Goal: Communication & Community: Answer question/provide support

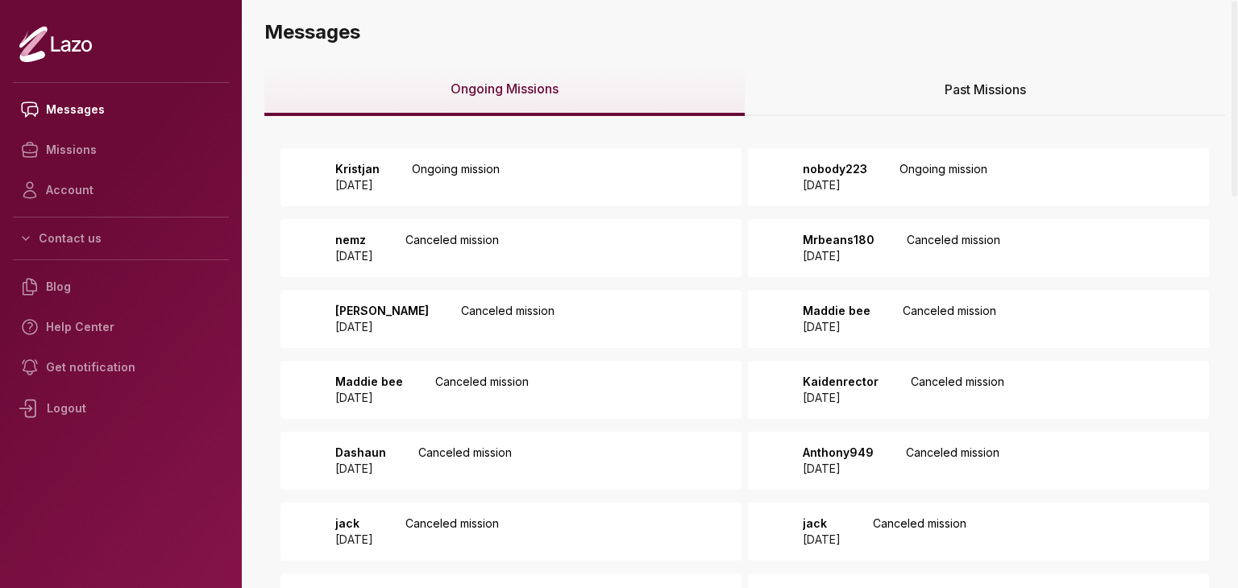
click at [475, 169] on p "Ongoing mission" at bounding box center [456, 177] width 88 height 32
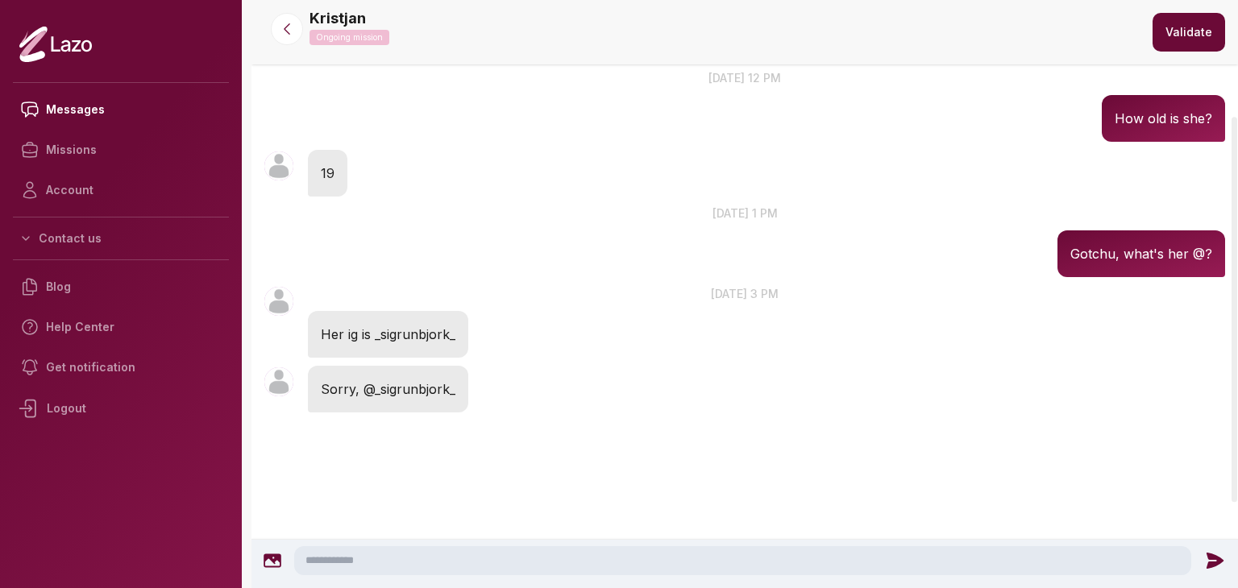
scroll to position [135, 0]
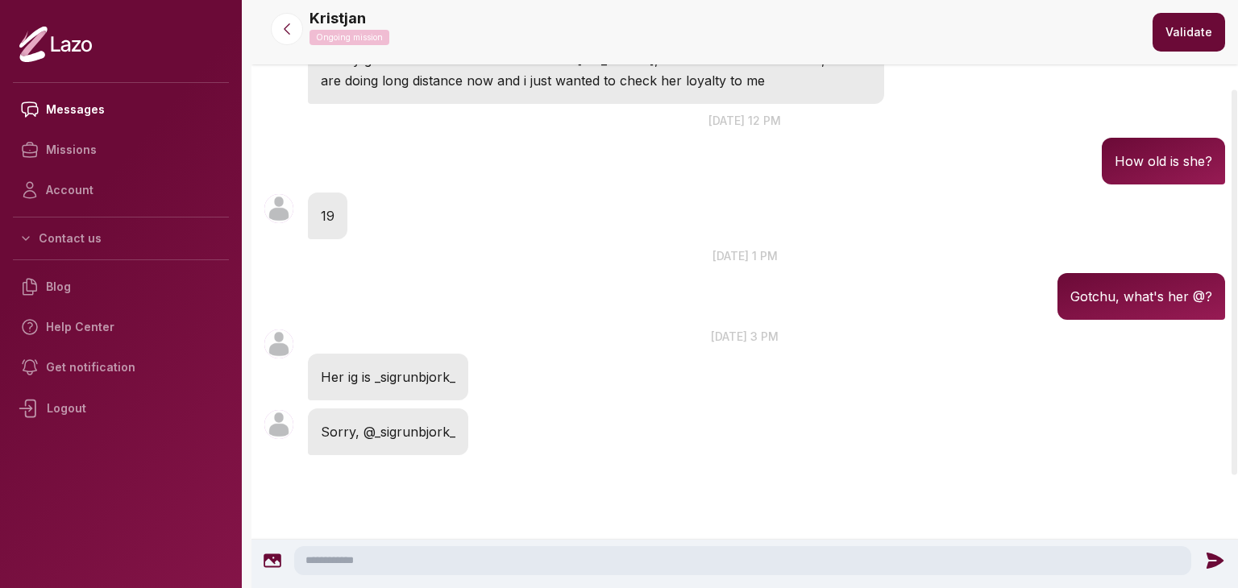
click at [774, 568] on textarea at bounding box center [742, 560] width 897 height 29
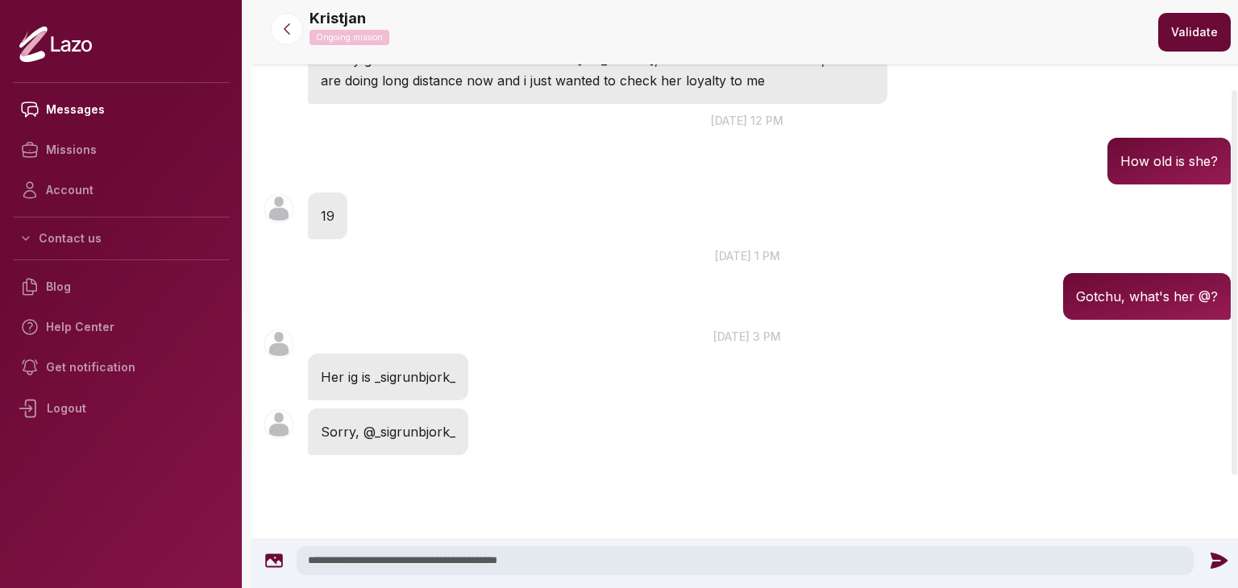
type textarea "**********"
click at [1212, 558] on icon at bounding box center [1217, 561] width 17 height 16
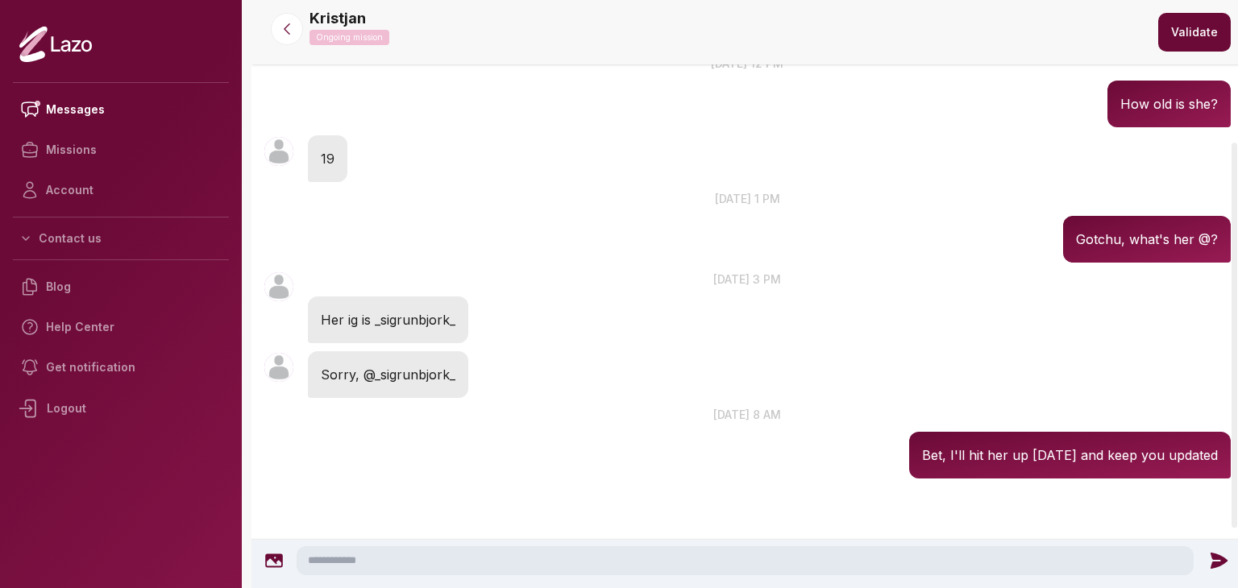
scroll to position [216, 0]
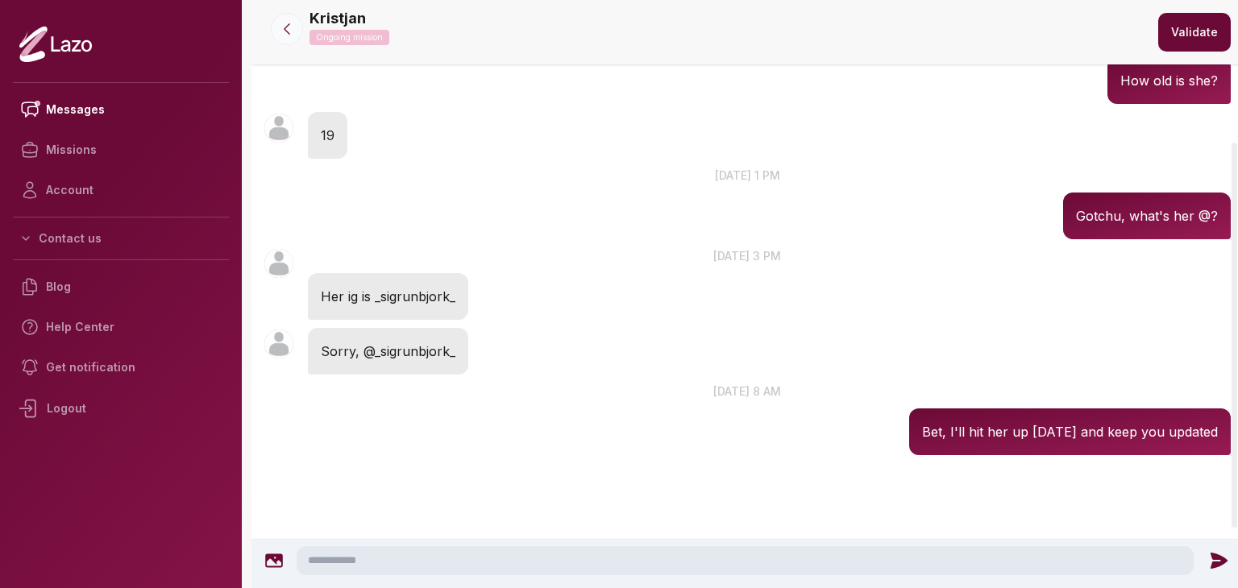
click at [290, 38] on button at bounding box center [287, 29] width 32 height 32
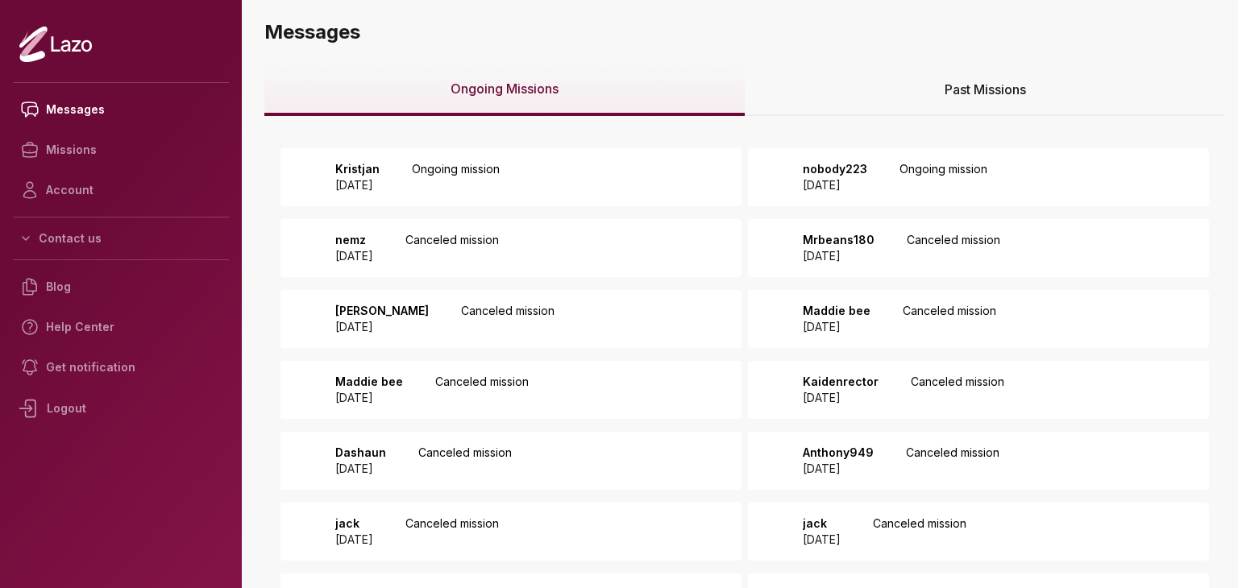
click at [840, 164] on p "nobody223" at bounding box center [835, 169] width 64 height 16
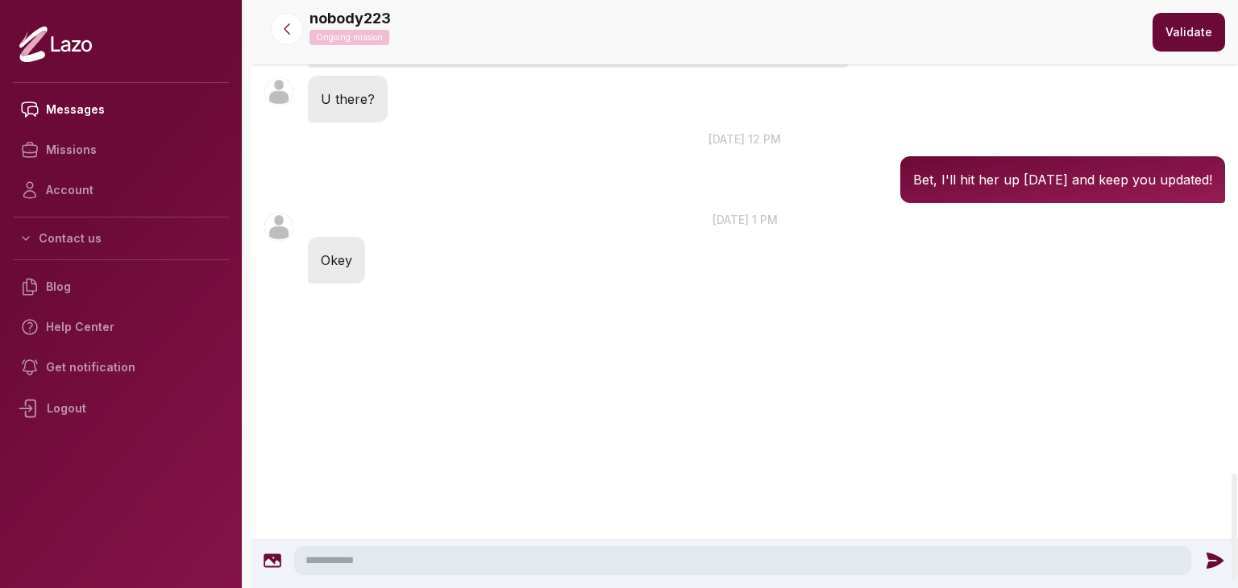
scroll to position [2636, 0]
click at [510, 566] on textarea at bounding box center [742, 560] width 897 height 29
type textarea "*"
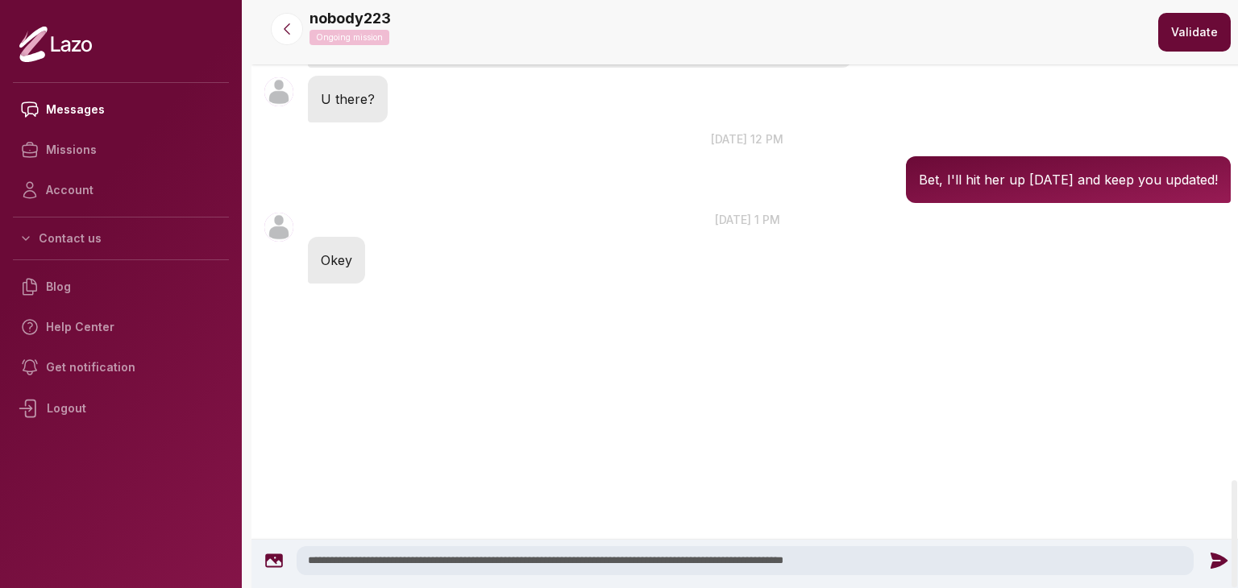
type textarea "**********"
click at [1202, 563] on div at bounding box center [1218, 560] width 35 height 21
click at [1215, 556] on icon at bounding box center [1217, 561] width 17 height 16
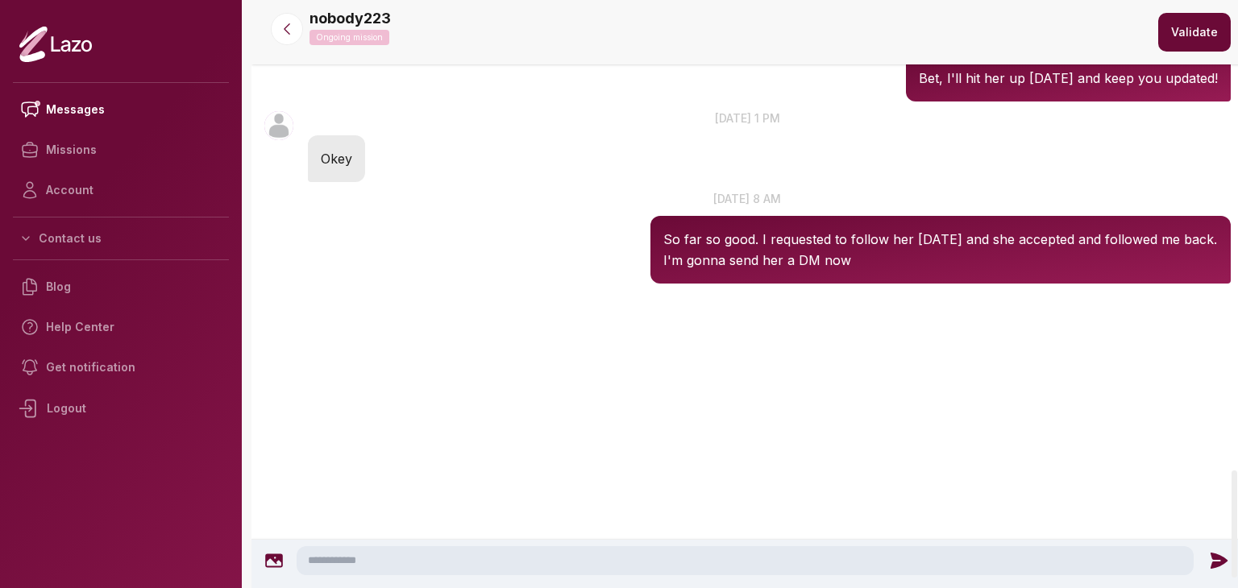
scroll to position [2566, 0]
click at [285, 23] on icon at bounding box center [287, 29] width 16 height 16
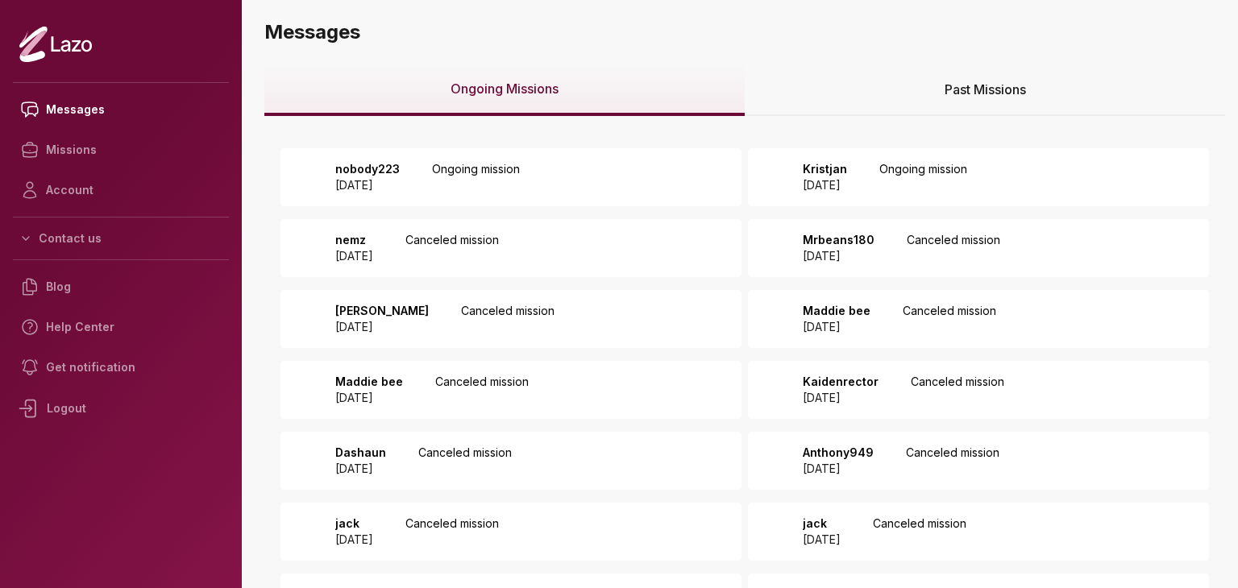
click at [857, 88] on div "Past Missions" at bounding box center [985, 90] width 480 height 52
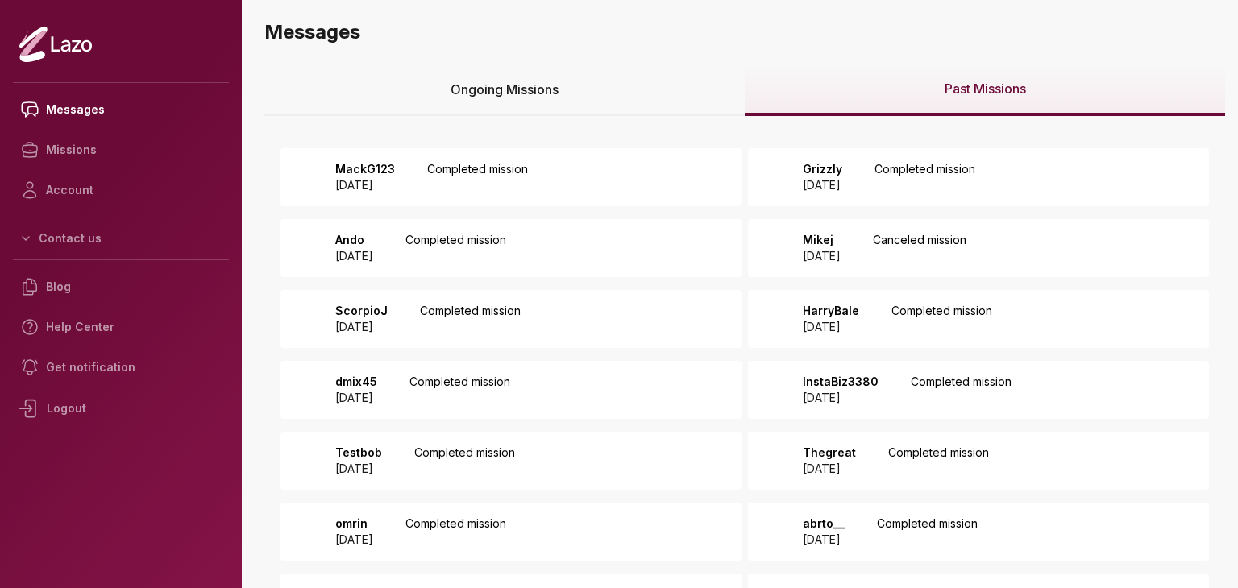
click at [857, 88] on div "Past Missions" at bounding box center [985, 90] width 480 height 52
click at [597, 194] on div "MackG123 2025 August 25 Completed mission" at bounding box center [510, 177] width 461 height 58
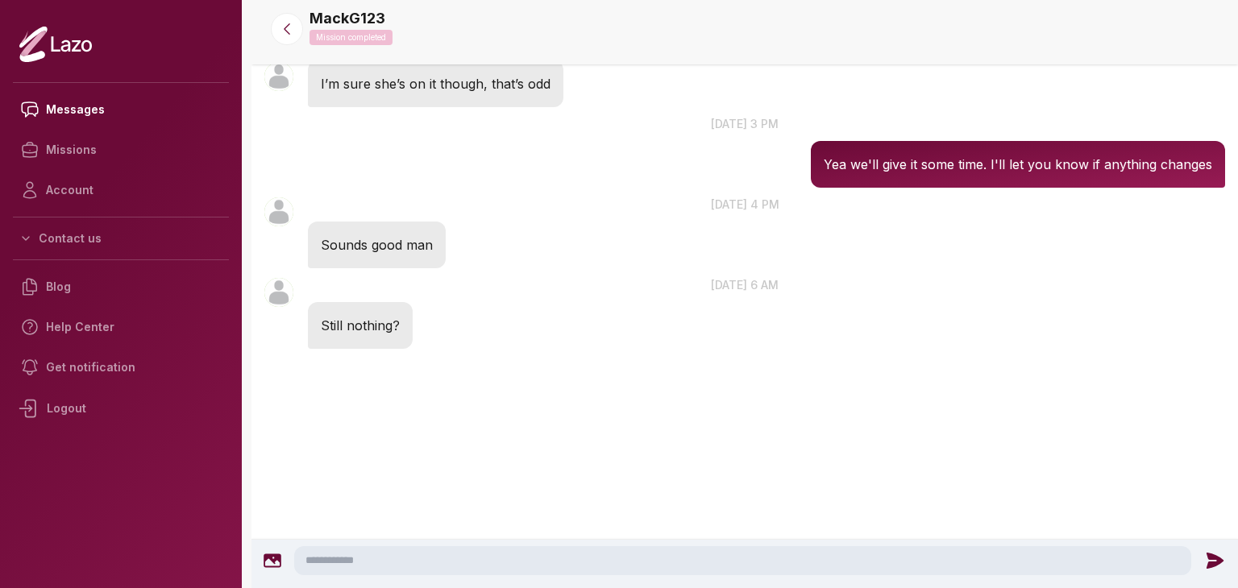
scroll to position [969, 0]
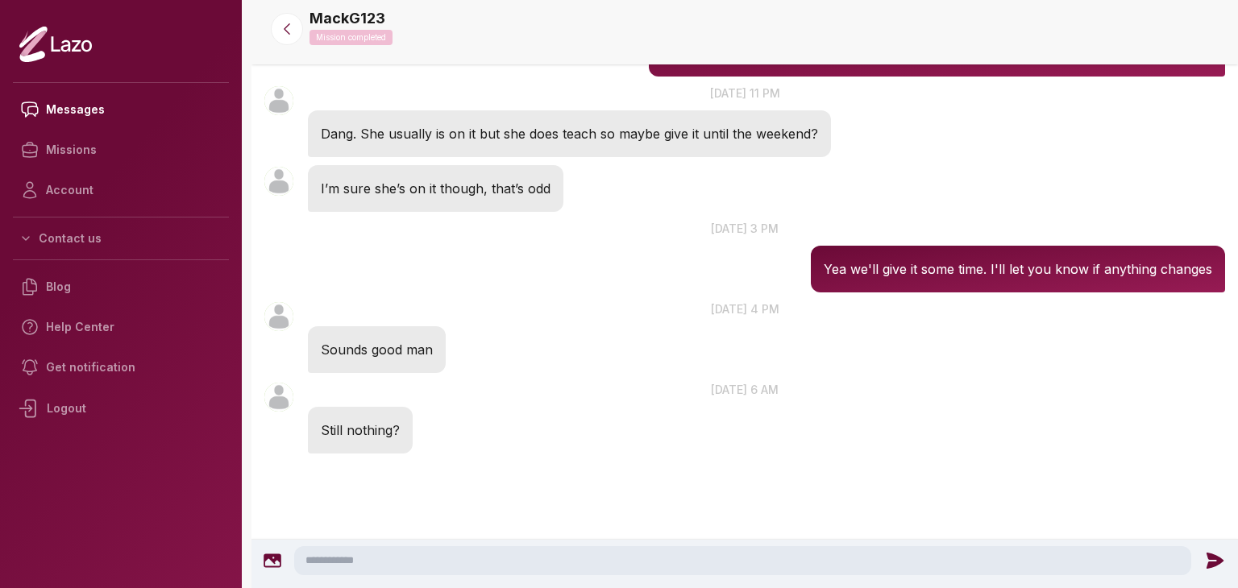
click at [554, 568] on textarea at bounding box center [742, 560] width 897 height 29
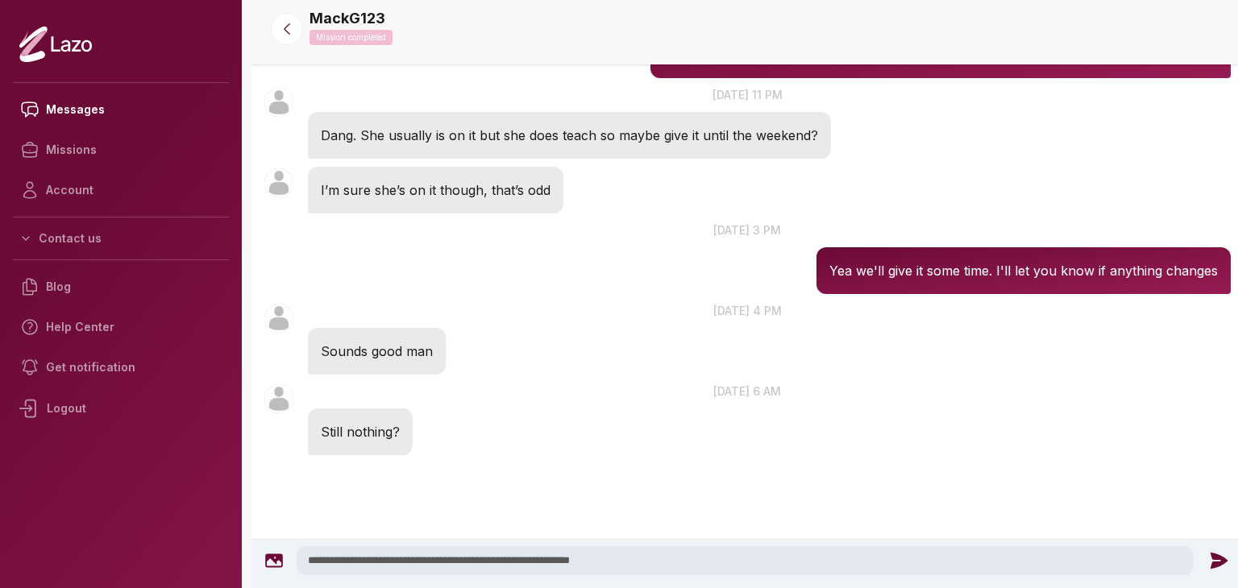
type textarea "**********"
click at [1211, 549] on div "**********" at bounding box center [747, 560] width 977 height 29
click at [1209, 554] on icon at bounding box center [1217, 561] width 17 height 16
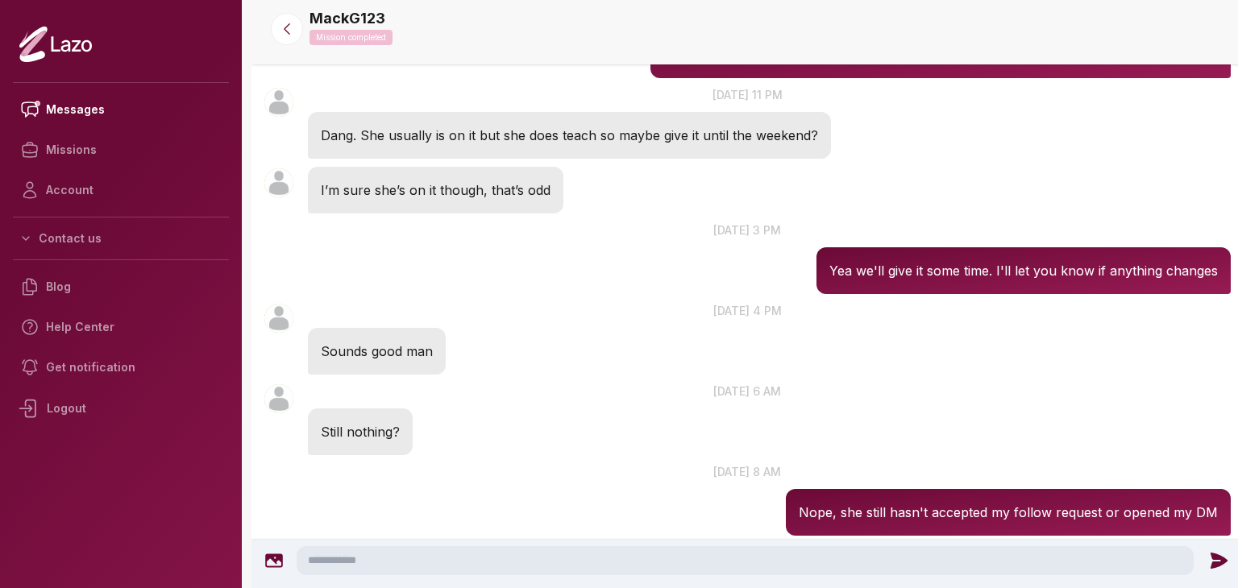
scroll to position [1049, 0]
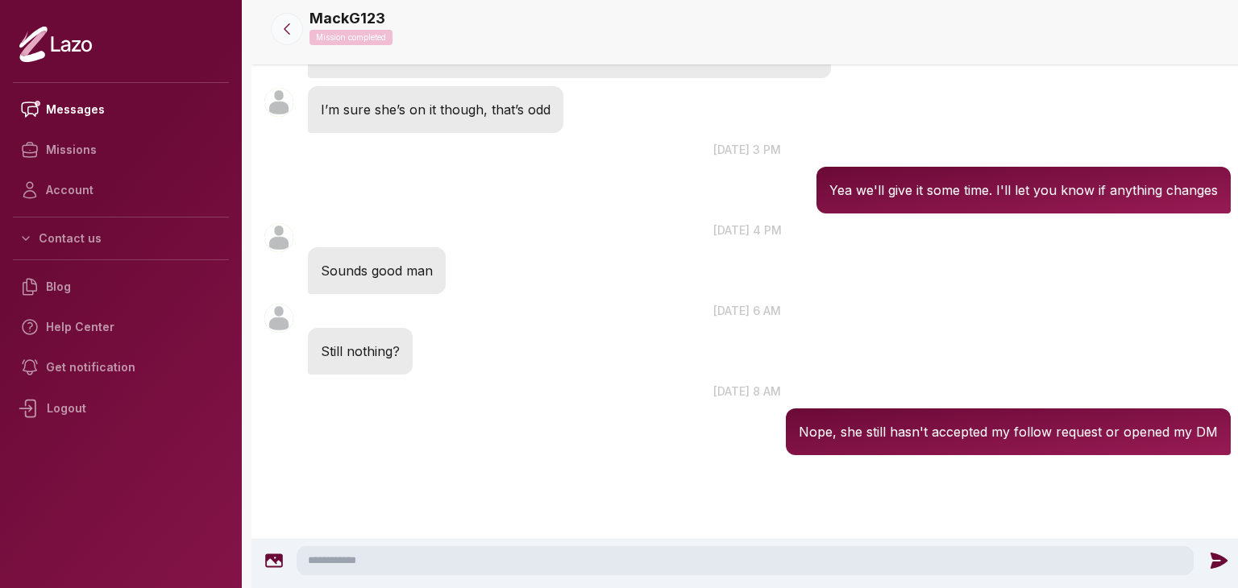
click at [288, 20] on button at bounding box center [287, 29] width 32 height 32
